Goal: Information Seeking & Learning: Learn about a topic

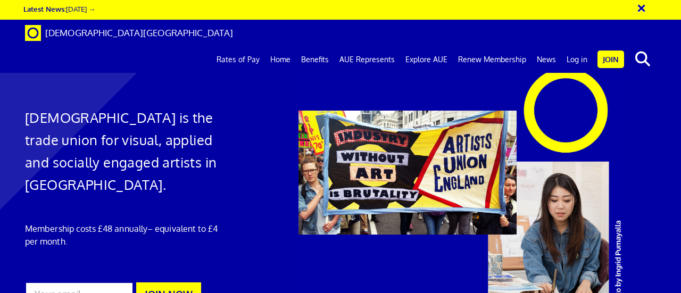
scroll to position [0, 2]
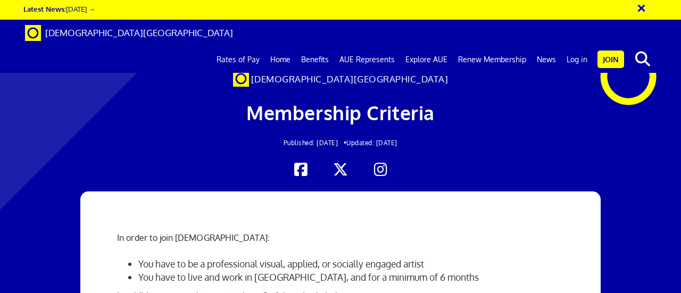
scroll to position [0, 2]
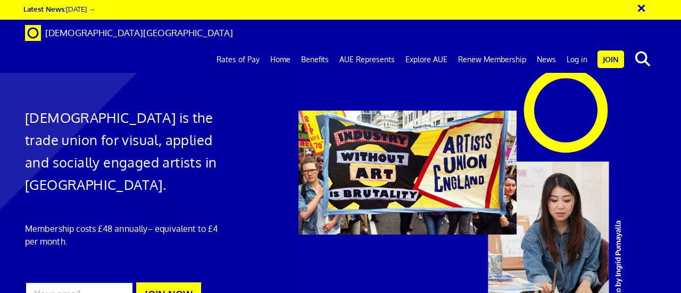
scroll to position [0, 2]
